Goal: Task Accomplishment & Management: Manage account settings

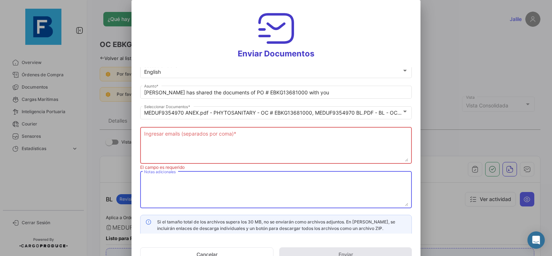
scroll to position [5, 0]
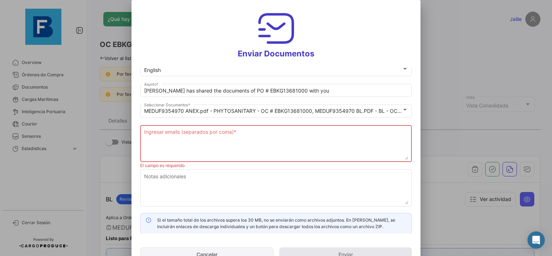
click at [211, 248] on button "Cancelar" at bounding box center [206, 254] width 133 height 14
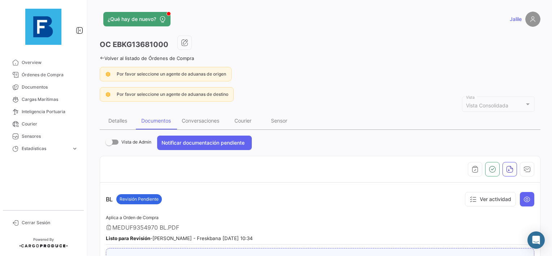
click at [286, 40] on div "OC EBKG13681000" at bounding box center [320, 44] width 441 height 18
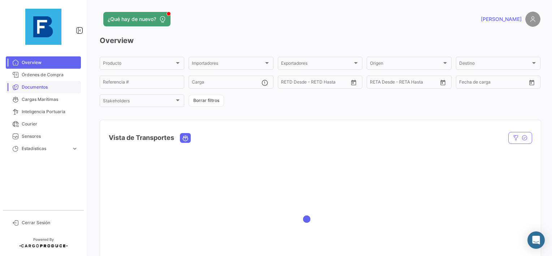
click at [45, 87] on span "Documentos" at bounding box center [50, 87] width 56 height 7
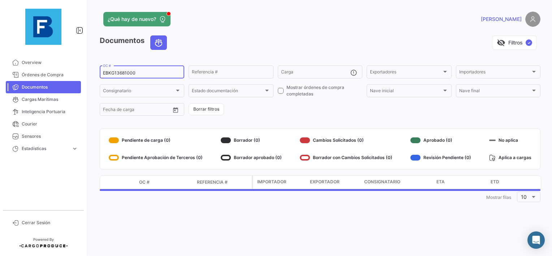
click at [131, 73] on input "EBKG13681000" at bounding box center [142, 72] width 78 height 5
paste input "257358602"
type input "257358602"
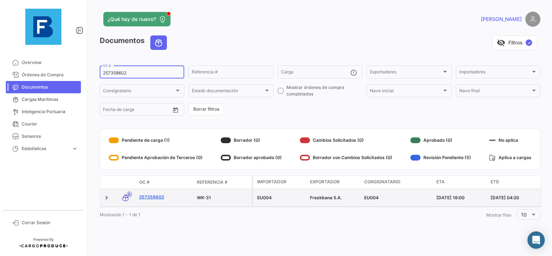
click at [152, 196] on link "257358602" at bounding box center [165, 197] width 52 height 7
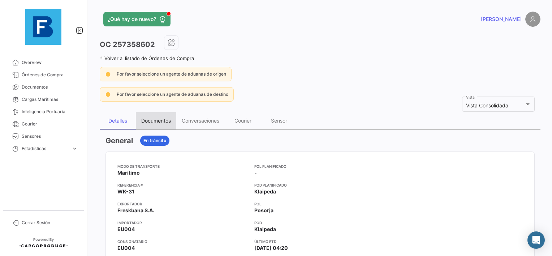
click at [165, 120] on div "Documentos" at bounding box center [156, 120] width 30 height 6
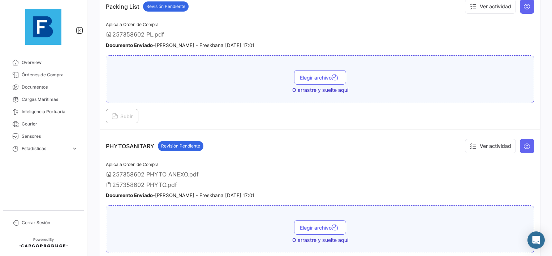
scroll to position [614, 0]
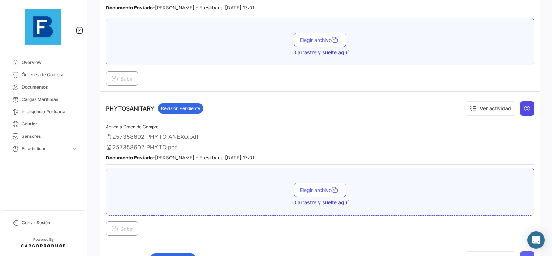
click at [524, 106] on icon at bounding box center [527, 108] width 7 height 7
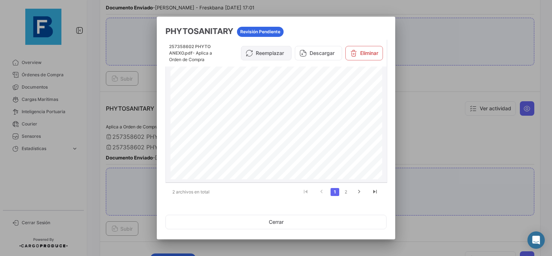
click at [272, 53] on button "Reemplazar" at bounding box center [266, 53] width 51 height 14
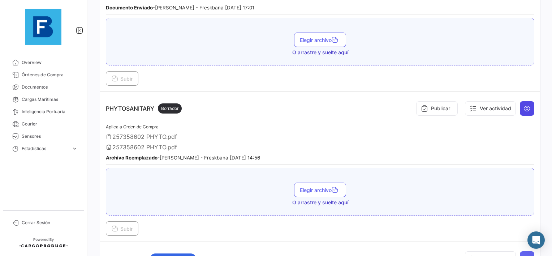
click at [521, 109] on button at bounding box center [527, 108] width 14 height 14
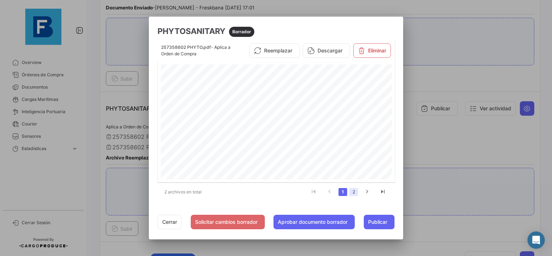
click at [355, 192] on link "2" at bounding box center [353, 192] width 9 height 8
click at [346, 192] on link "1" at bounding box center [343, 192] width 9 height 8
click at [273, 51] on button "Reemplazar" at bounding box center [274, 50] width 51 height 14
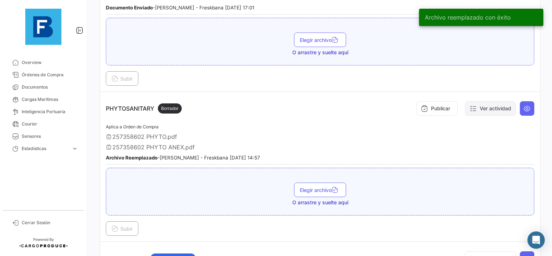
click at [480, 102] on button "Ver actividad" at bounding box center [490, 108] width 51 height 14
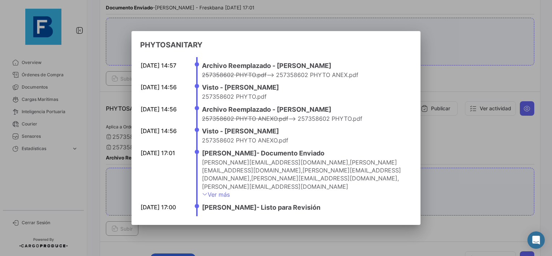
click at [465, 139] on div at bounding box center [276, 128] width 552 height 256
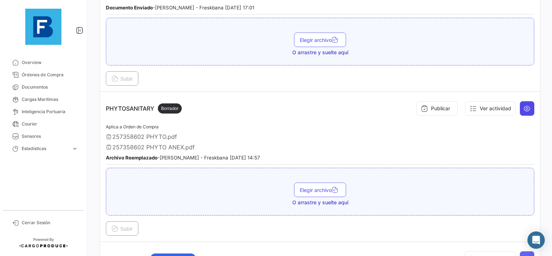
click at [523, 107] on button at bounding box center [527, 108] width 14 height 14
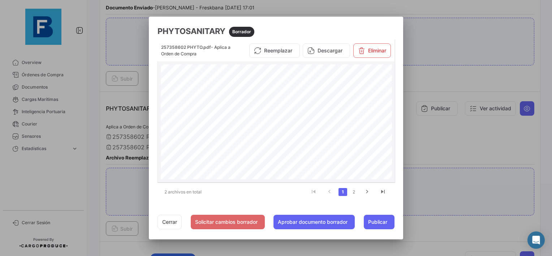
scroll to position [215, 0]
click at [355, 190] on link "2" at bounding box center [353, 192] width 9 height 8
click at [343, 192] on link "1" at bounding box center [343, 192] width 9 height 8
click at [437, 134] on div at bounding box center [276, 128] width 552 height 256
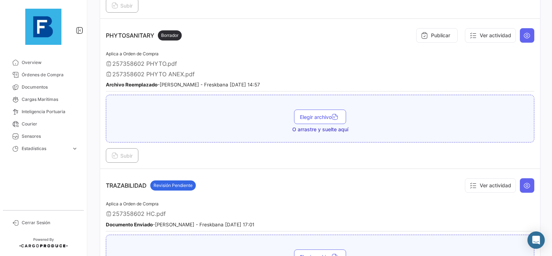
scroll to position [651, 0]
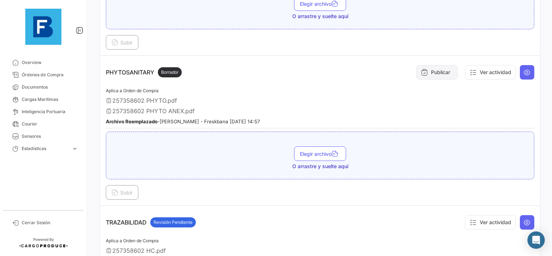
click at [431, 69] on button "Publicar" at bounding box center [437, 72] width 42 height 14
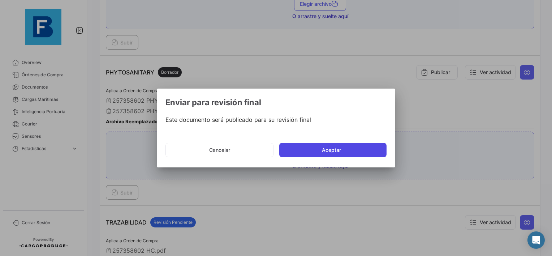
click at [363, 152] on button "Aceptar" at bounding box center [332, 150] width 107 height 14
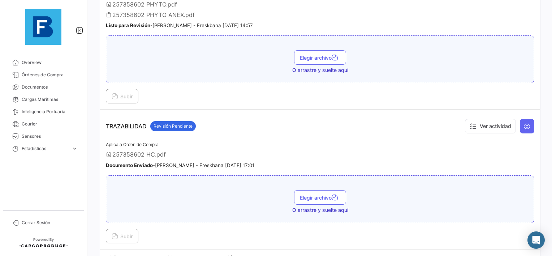
scroll to position [759, 0]
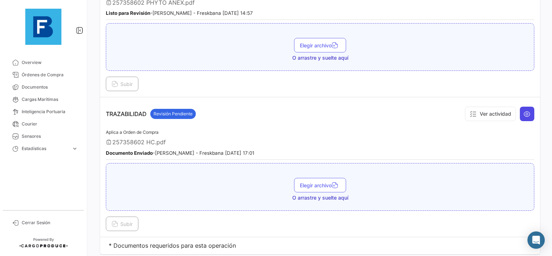
click at [524, 110] on icon at bounding box center [527, 113] width 7 height 7
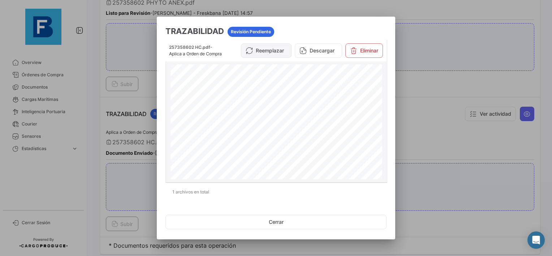
click at [266, 56] on button "Reemplazar" at bounding box center [266, 50] width 51 height 14
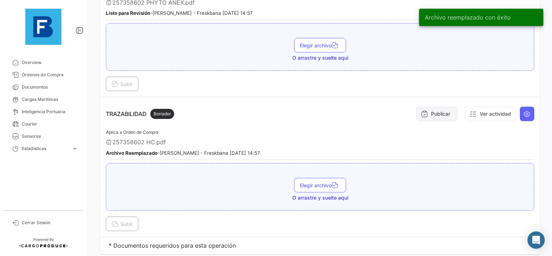
click at [429, 107] on button "Publicar" at bounding box center [437, 114] width 42 height 14
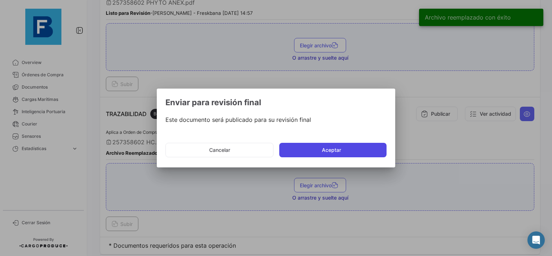
click at [315, 148] on button "Aceptar" at bounding box center [332, 150] width 107 height 14
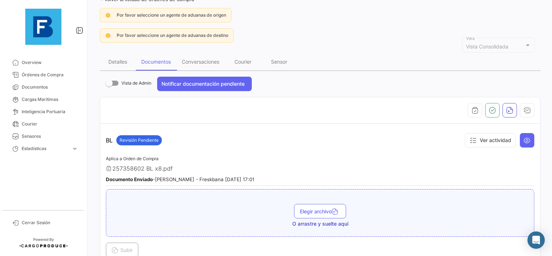
scroll to position [0, 0]
